Goal: Communication & Community: Participate in discussion

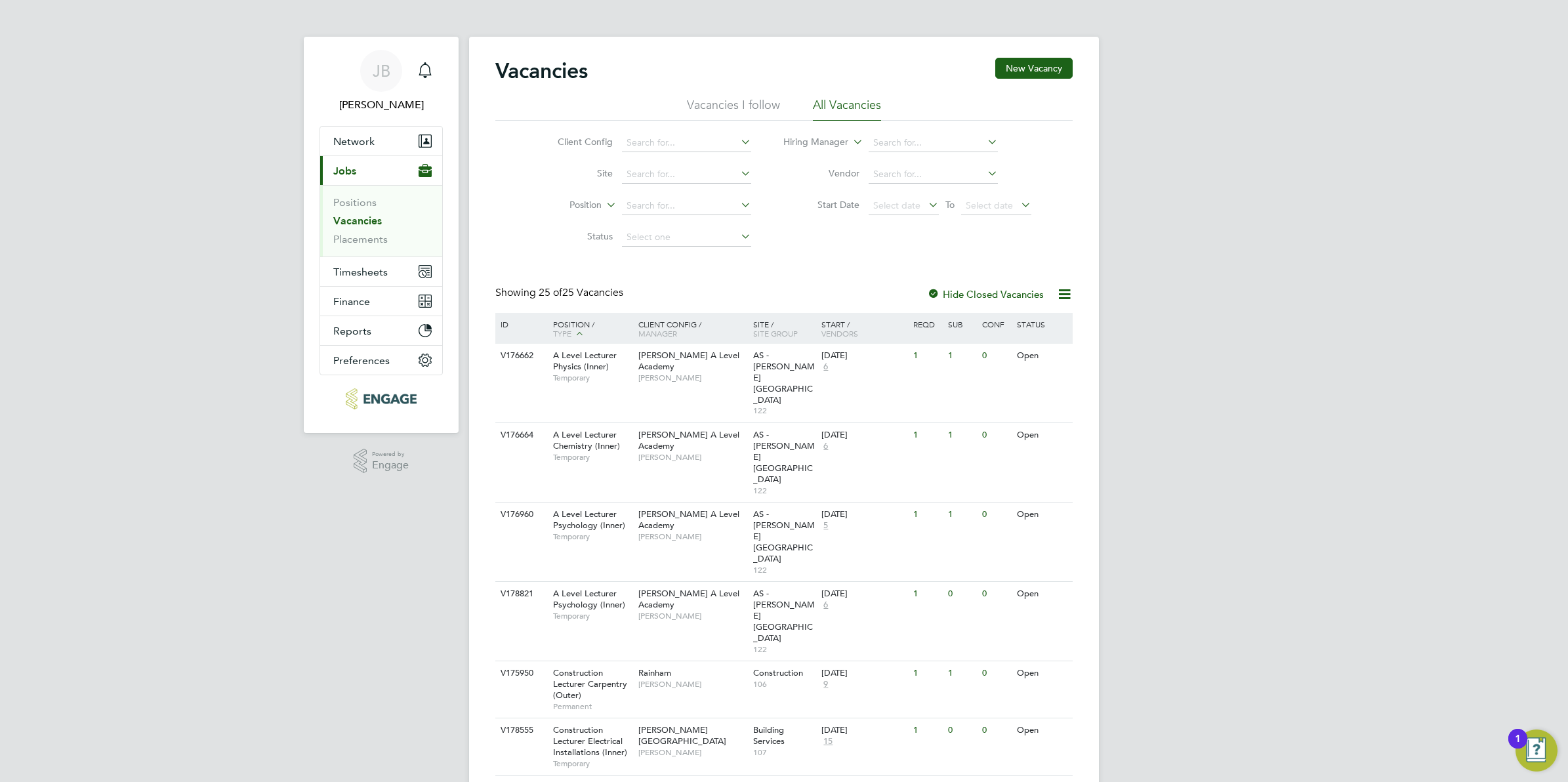
click at [421, 69] on icon "Main navigation" at bounding box center [425, 70] width 16 height 16
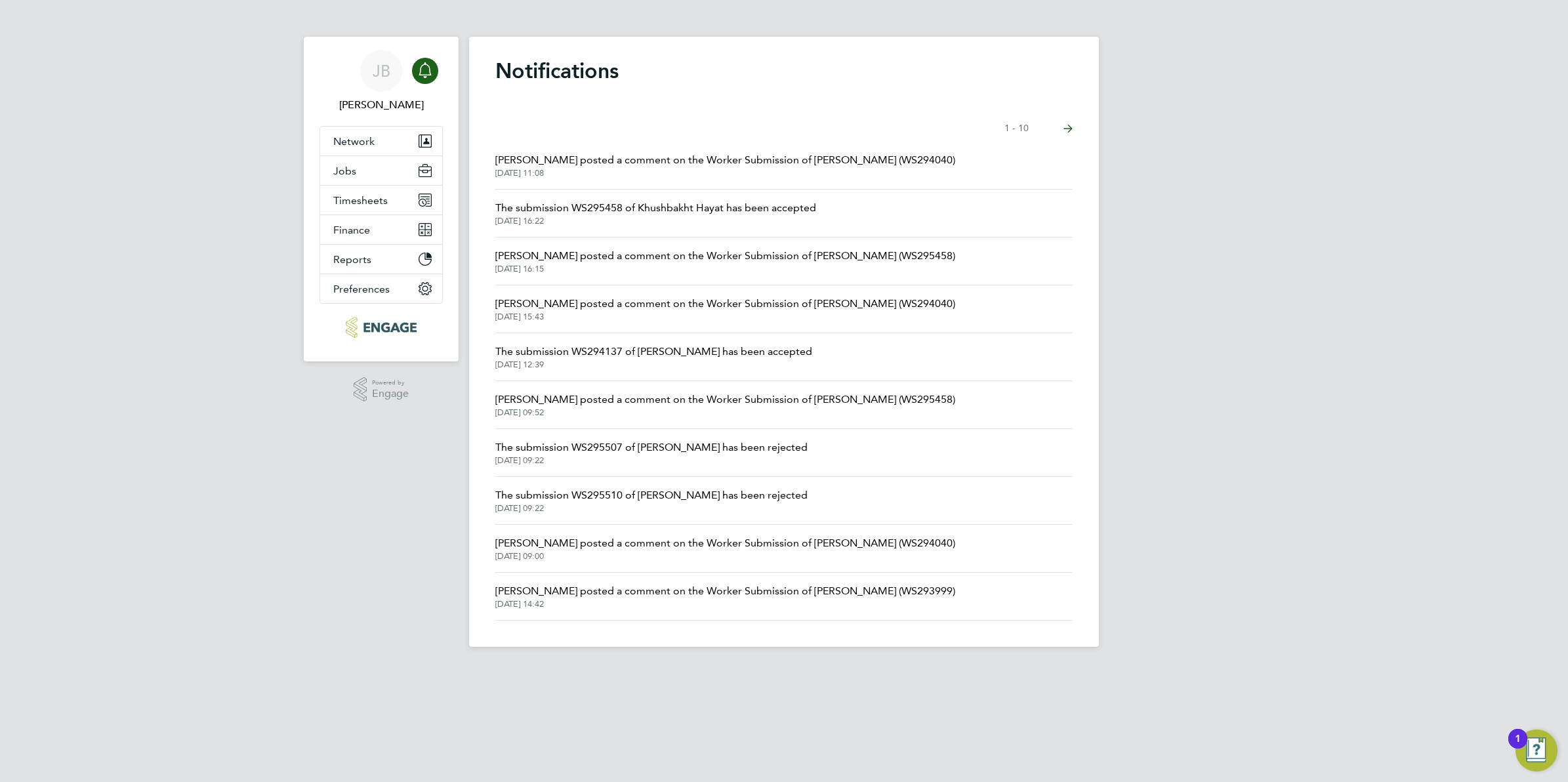
click at [1070, 123] on button "Next page" at bounding box center [1068, 128] width 27 height 27
click at [1070, 126] on icon "Select page of notifications list" at bounding box center [1068, 129] width 9 height 8
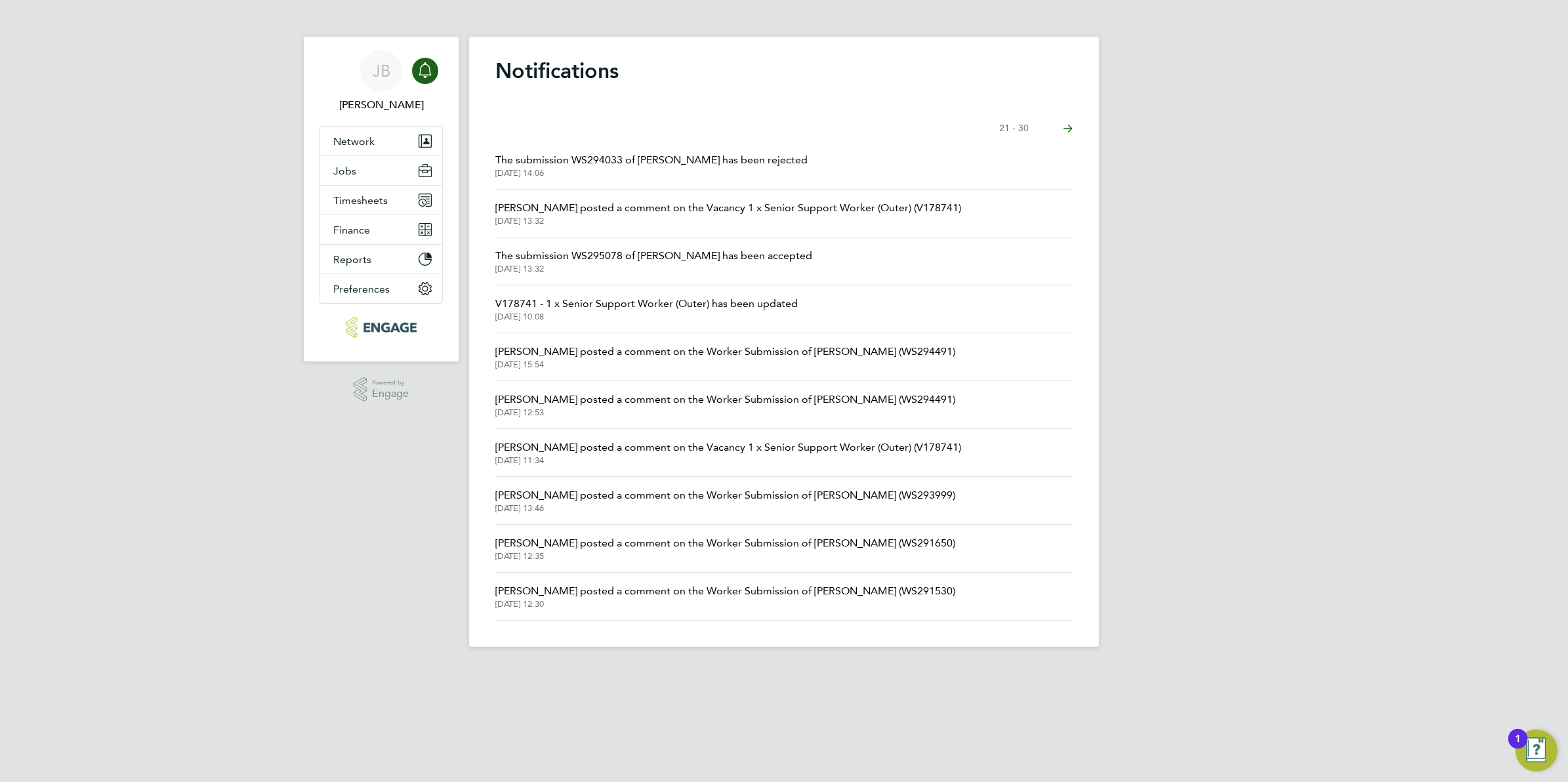
click at [769, 352] on span "[PERSON_NAME] posted a comment on the Worker Submission of [PERSON_NAME] (WS294…" at bounding box center [725, 352] width 460 height 16
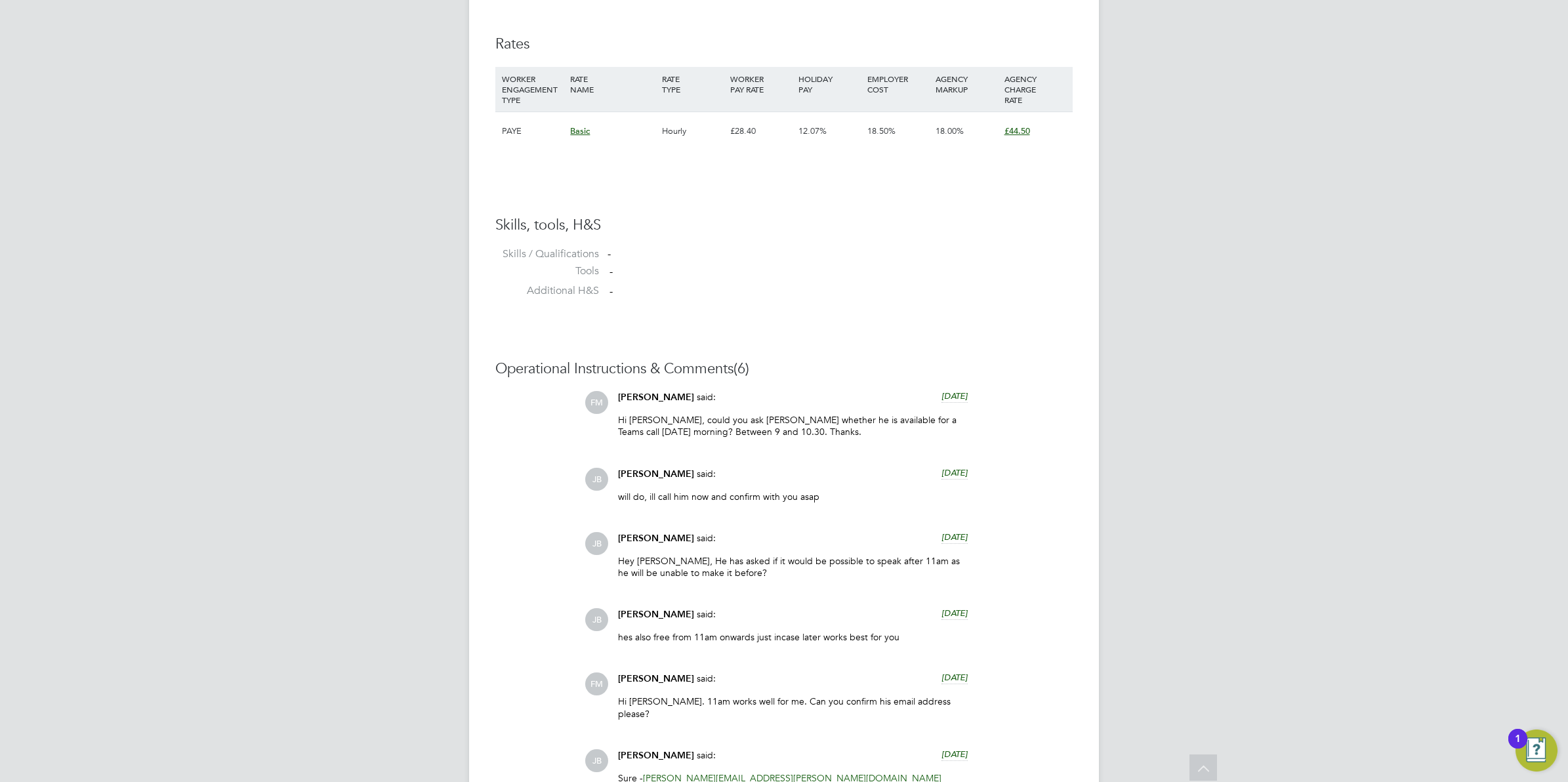
scroll to position [1124, 0]
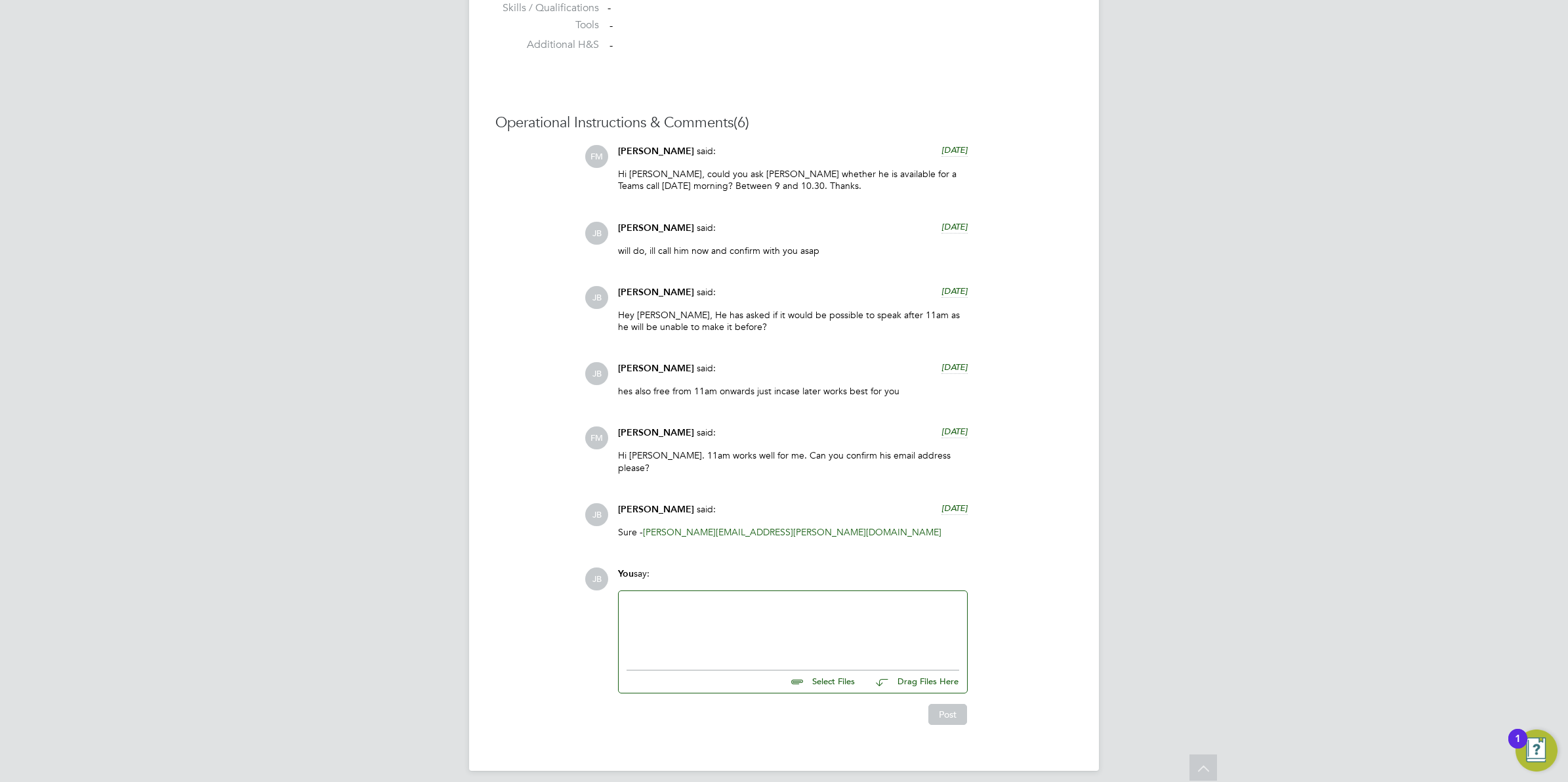
click at [690, 637] on div at bounding box center [793, 627] width 333 height 57
click at [639, 607] on div "Hey [PERSON_NAME], I hope you are well. Just wanted to check in to see if you h…" at bounding box center [793, 627] width 333 height 57
click at [724, 640] on div "Hey [PERSON_NAME], I hope you are well. Just wanted to check in to see if you h…" at bounding box center [793, 627] width 333 height 57
click at [957, 706] on button "Post" at bounding box center [947, 715] width 38 height 21
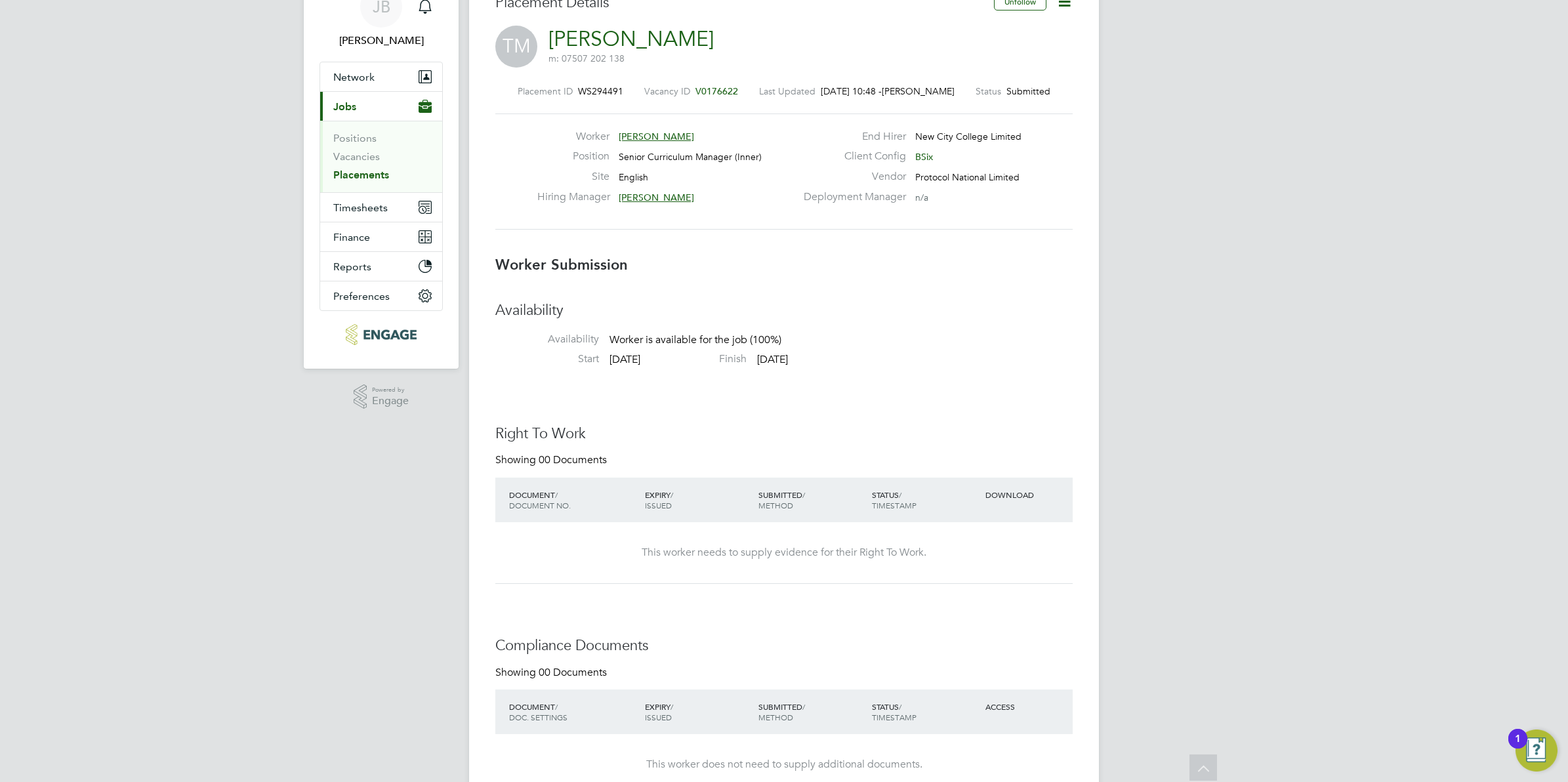
scroll to position [0, 0]
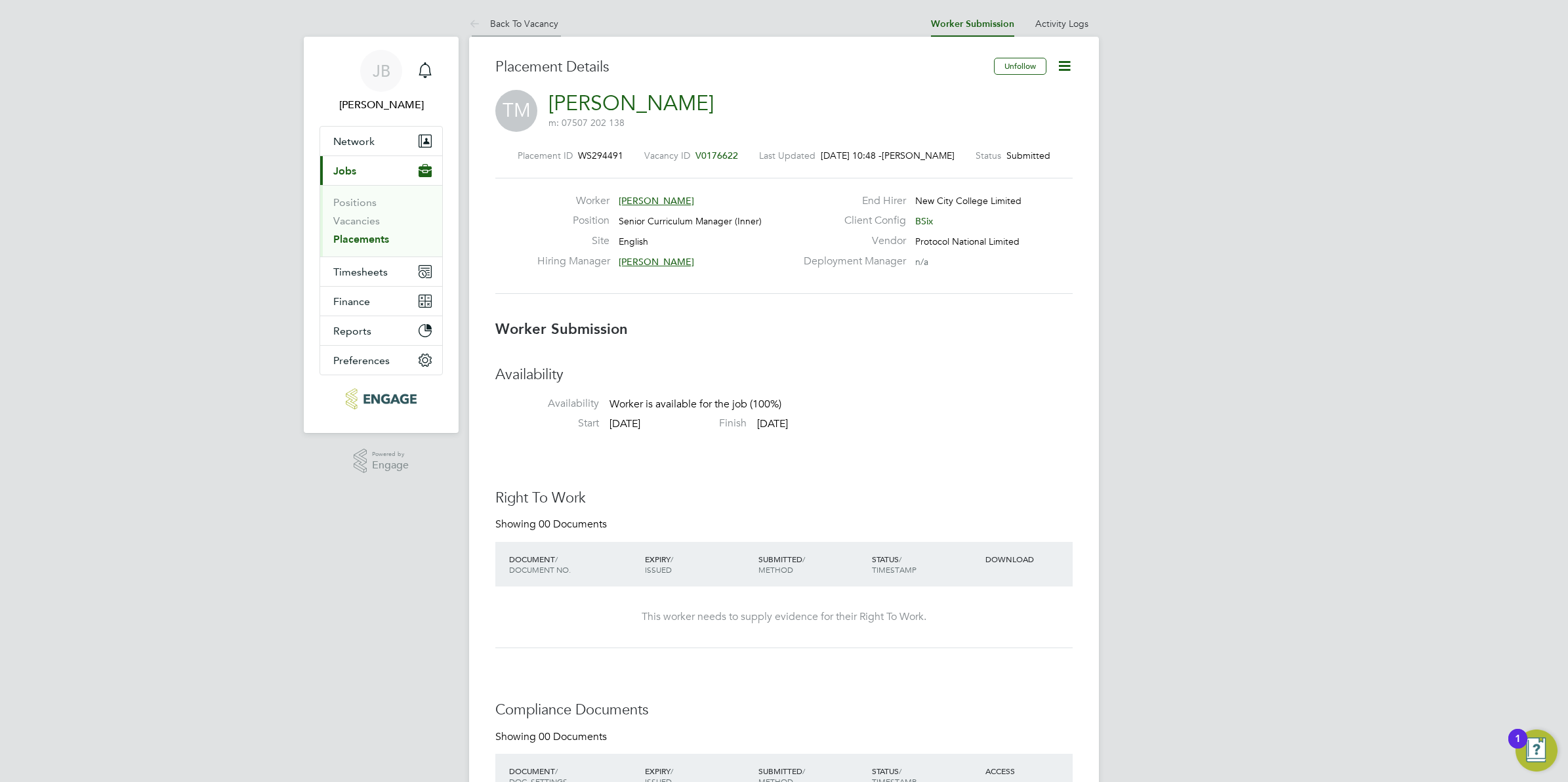
click at [472, 18] on icon at bounding box center [477, 24] width 16 height 16
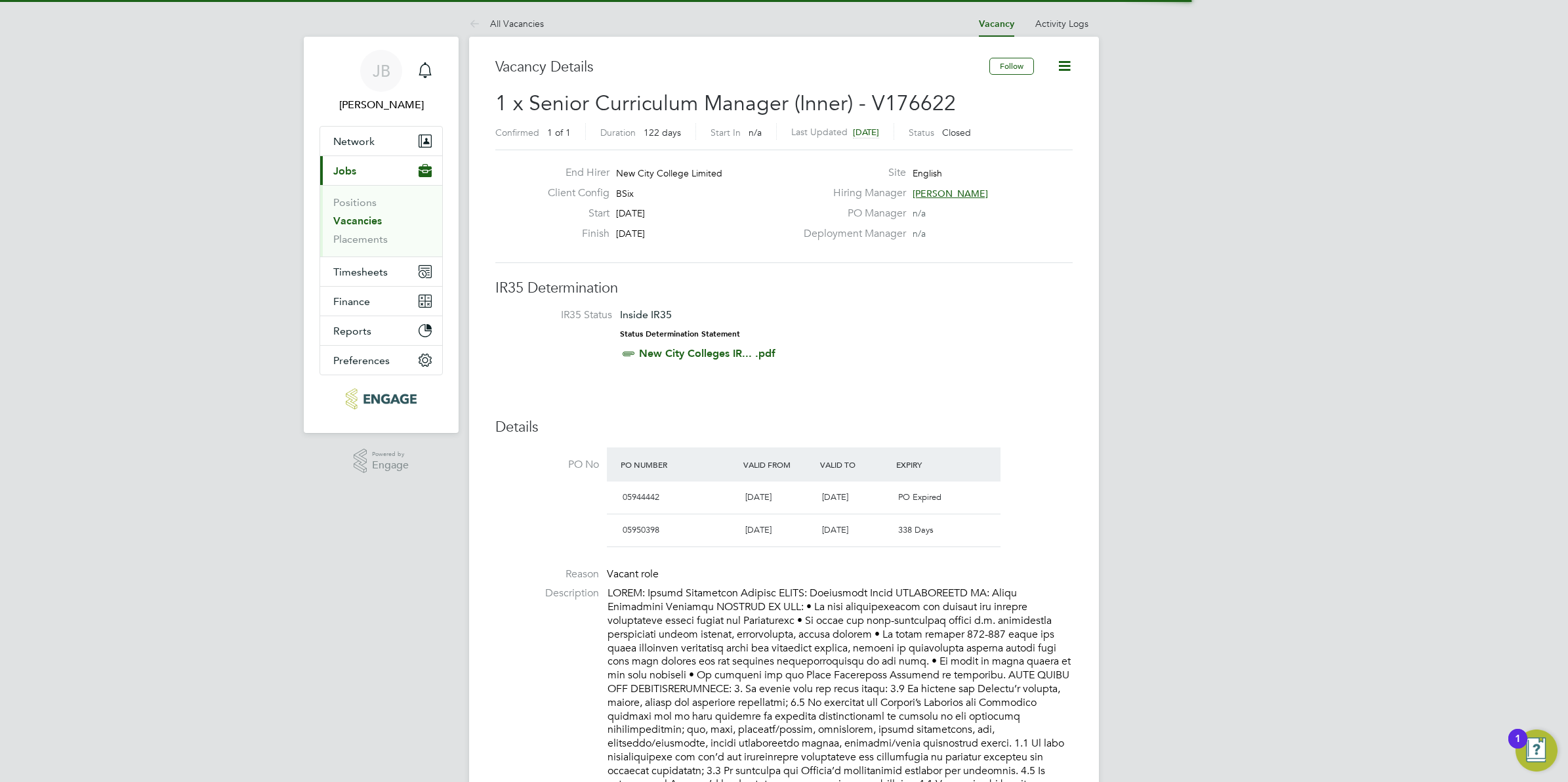
scroll to position [22, 124]
